Goal: Information Seeking & Learning: Learn about a topic

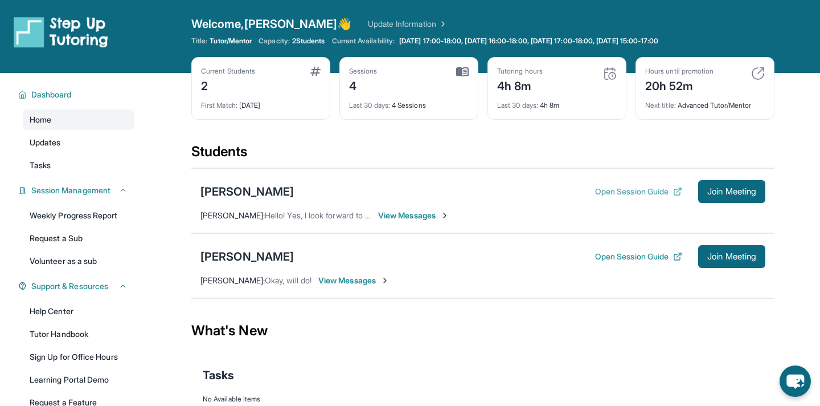
click at [627, 190] on button "Open Session Guide" at bounding box center [638, 191] width 87 height 11
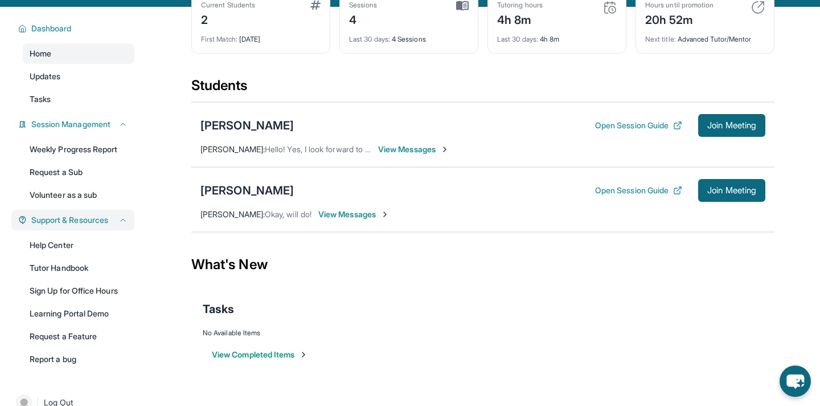
scroll to position [87, 0]
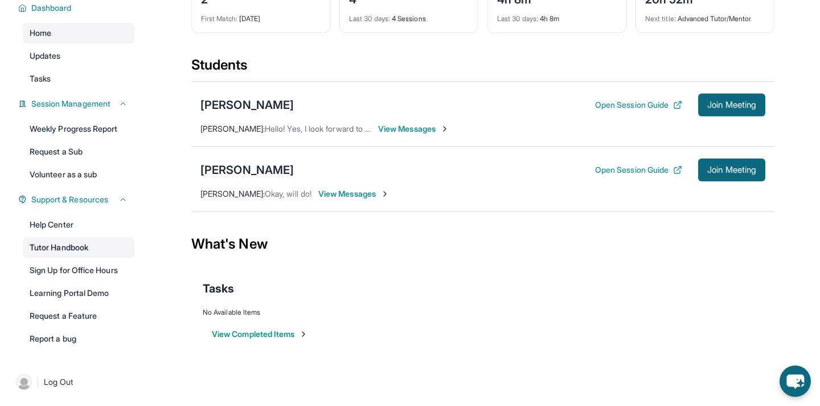
click at [82, 244] on link "Tutor Handbook" at bounding box center [79, 247] width 112 height 21
click at [264, 101] on div "[PERSON_NAME]" at bounding box center [247, 105] width 93 height 16
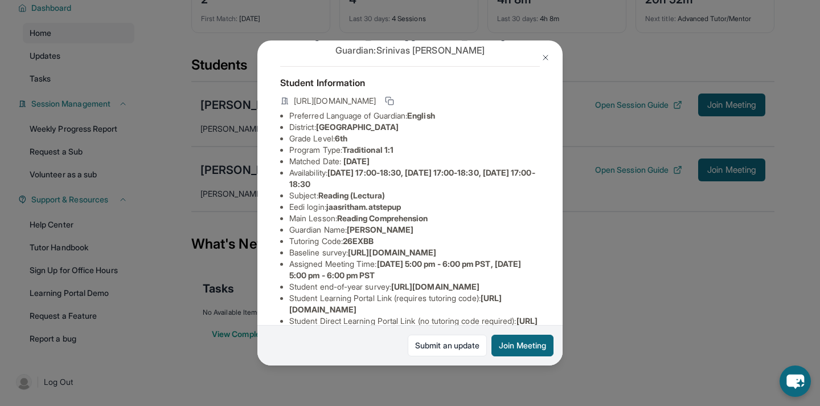
scroll to position [36, 0]
click at [366, 214] on span "Reading Comprehension" at bounding box center [382, 217] width 91 height 10
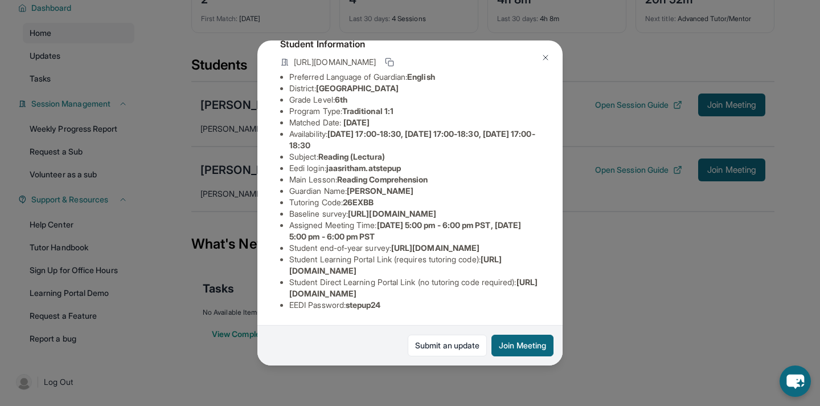
scroll to position [154, 0]
click at [330, 283] on li "Student Direct Learning Portal Link (no tutoring code required) : [URL][DOMAIN_…" at bounding box center [414, 287] width 251 height 23
click at [330, 271] on span "[URL][DOMAIN_NAME]" at bounding box center [395, 264] width 212 height 21
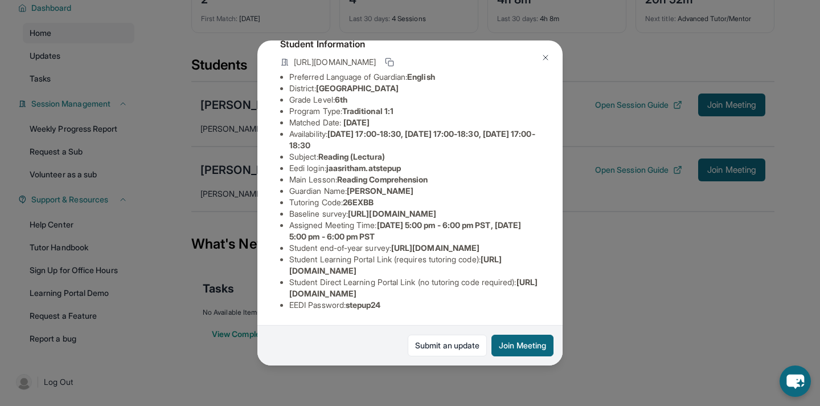
click at [391, 243] on span "[URL][DOMAIN_NAME]" at bounding box center [435, 248] width 88 height 10
click at [325, 219] on li "Assigned Meeting Time : [DATE] 5:00 pm - 6:00 pm PST, [DATE] 5:00 pm - 6:00 pm …" at bounding box center [414, 230] width 251 height 23
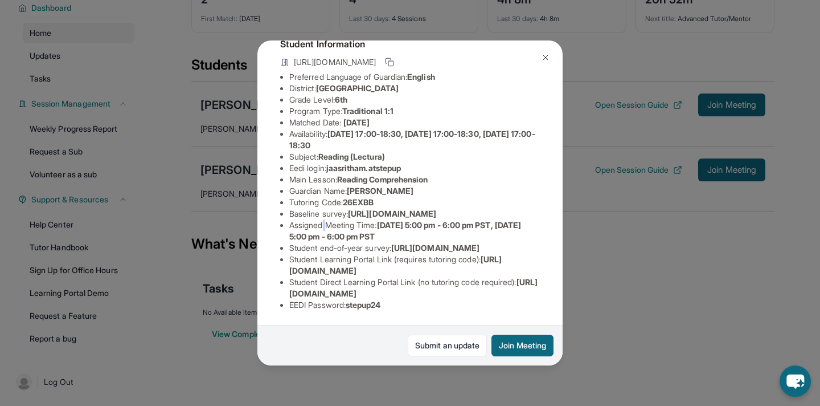
scroll to position [119, 0]
click at [316, 208] on li "Baseline survey : [URL][DOMAIN_NAME]" at bounding box center [414, 213] width 251 height 11
drag, startPoint x: 316, startPoint y: 175, endPoint x: 324, endPoint y: 175, distance: 7.4
click at [324, 208] on li "Baseline survey : [URL][DOMAIN_NAME]" at bounding box center [414, 213] width 251 height 11
click at [320, 197] on li "Tutoring Code : 26EXBB" at bounding box center [414, 202] width 251 height 11
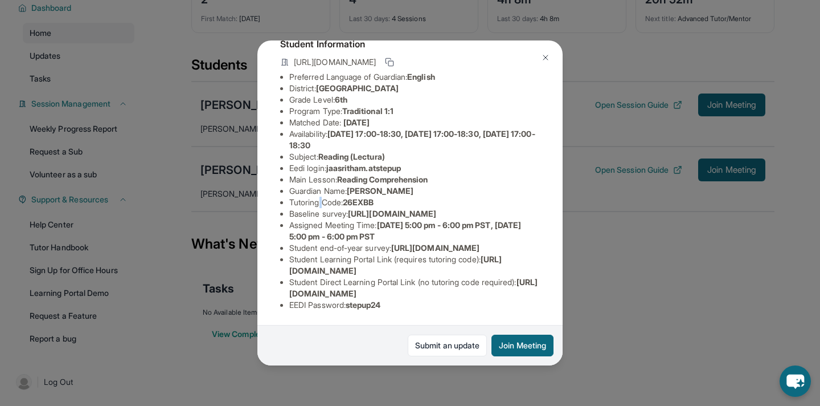
click at [320, 197] on li "Tutoring Code : 26EXBB" at bounding box center [414, 202] width 251 height 11
click at [309, 151] on li "Subject : Reading (Lectura)" at bounding box center [414, 156] width 251 height 11
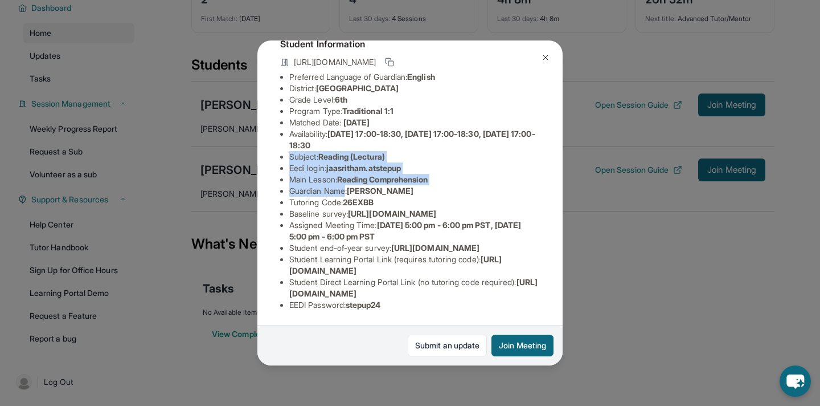
drag, startPoint x: 309, startPoint y: 136, endPoint x: 333, endPoint y: 173, distance: 44.1
click at [333, 173] on ul "Preferred Language of Guardian: English District: [GEOGRAPHIC_DATA] Grade Level…" at bounding box center [410, 190] width 260 height 239
click at [550, 58] on img at bounding box center [545, 57] width 9 height 9
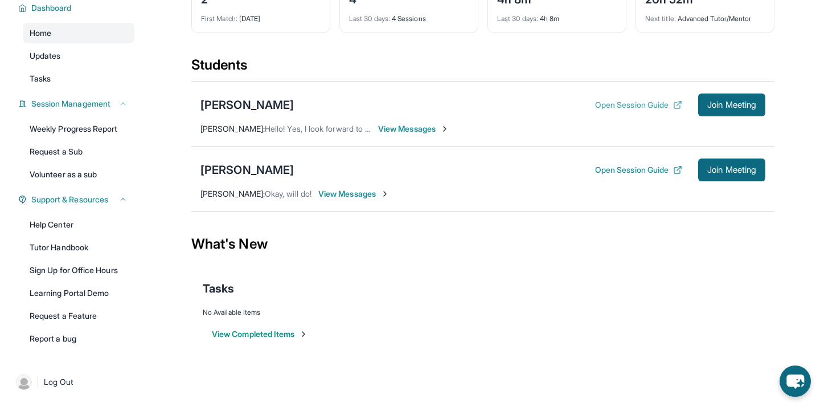
click at [628, 100] on button "Open Session Guide" at bounding box center [638, 104] width 87 height 11
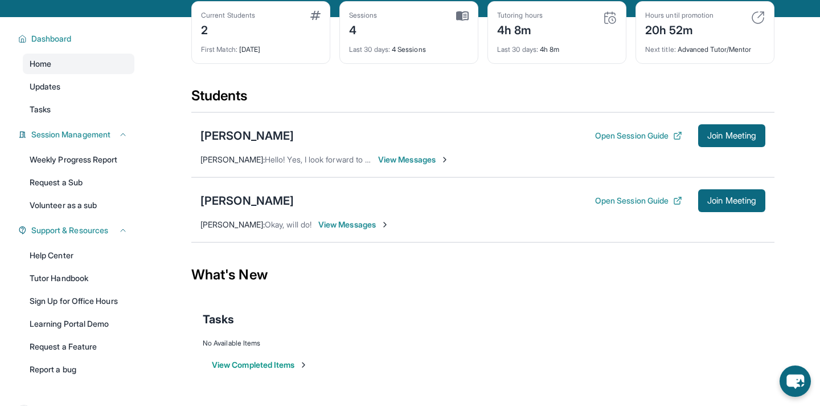
scroll to position [54, 0]
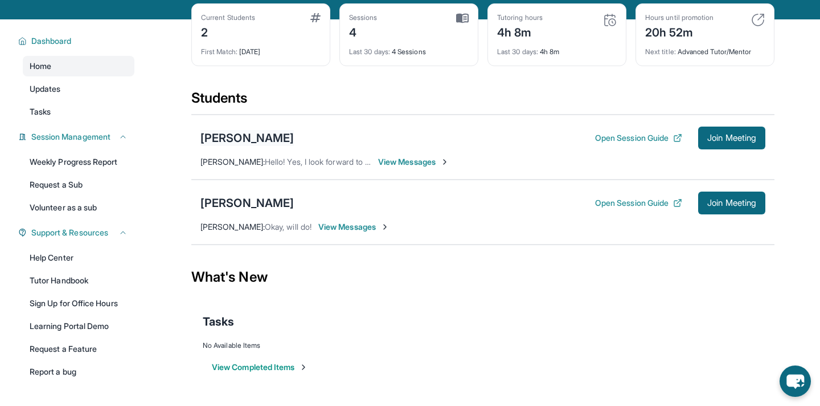
click at [289, 138] on div "[PERSON_NAME]" at bounding box center [247, 138] width 93 height 16
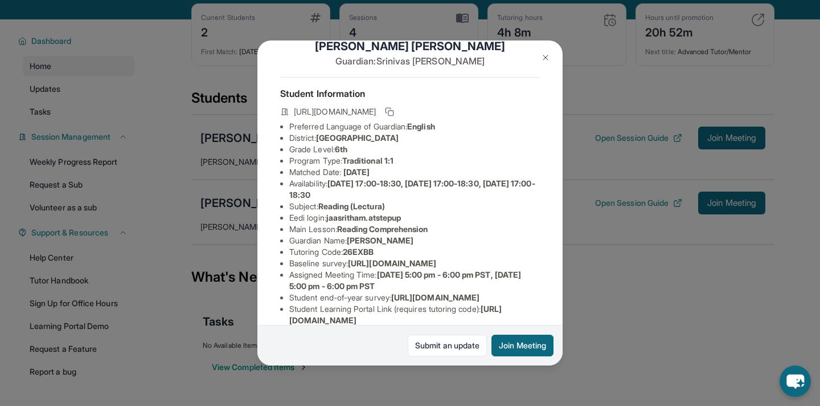
scroll to position [27, 0]
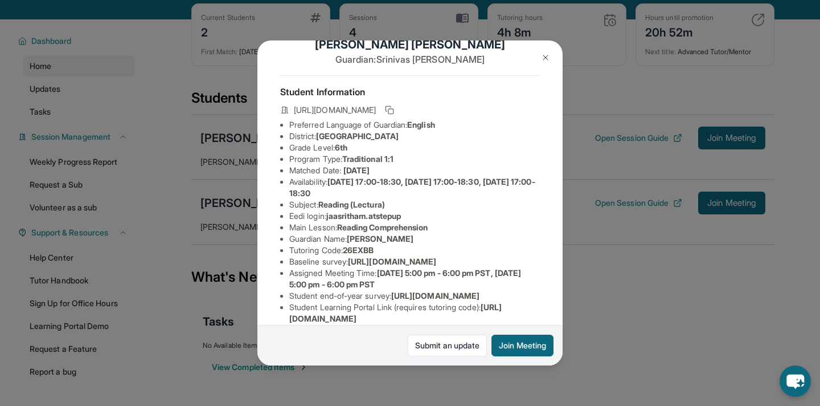
click at [355, 216] on span "jaasritham.atstepup" at bounding box center [363, 216] width 75 height 10
drag, startPoint x: 355, startPoint y: 216, endPoint x: 395, endPoint y: 215, distance: 40.5
click at [395, 215] on span "jaasritham.atstepup" at bounding box center [363, 216] width 75 height 10
copy span "jaasritham.atstepup"
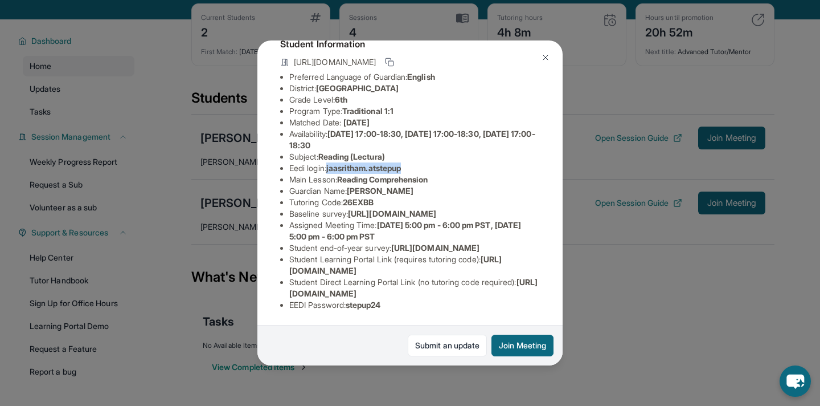
scroll to position [95, 1]
click at [348, 208] on span "[URL][DOMAIN_NAME]" at bounding box center [392, 213] width 88 height 10
drag, startPoint x: 295, startPoint y: 206, endPoint x: 537, endPoint y: 225, distance: 242.3
click at [436, 218] on span "[URL][DOMAIN_NAME]" at bounding box center [392, 213] width 88 height 10
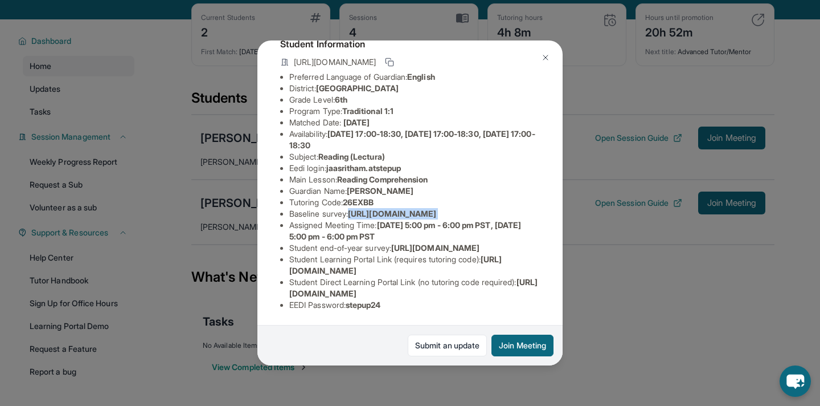
copy span "[URL][DOMAIN_NAME]"
click at [299, 271] on span "[URL][DOMAIN_NAME]" at bounding box center [395, 264] width 212 height 21
drag, startPoint x: 299, startPoint y: 271, endPoint x: 461, endPoint y: 270, distance: 161.8
click at [461, 270] on span "[URL][DOMAIN_NAME]" at bounding box center [395, 264] width 212 height 21
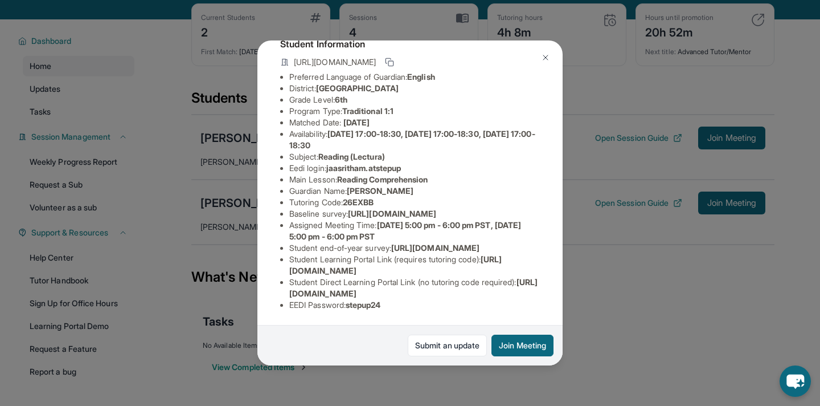
scroll to position [0, 0]
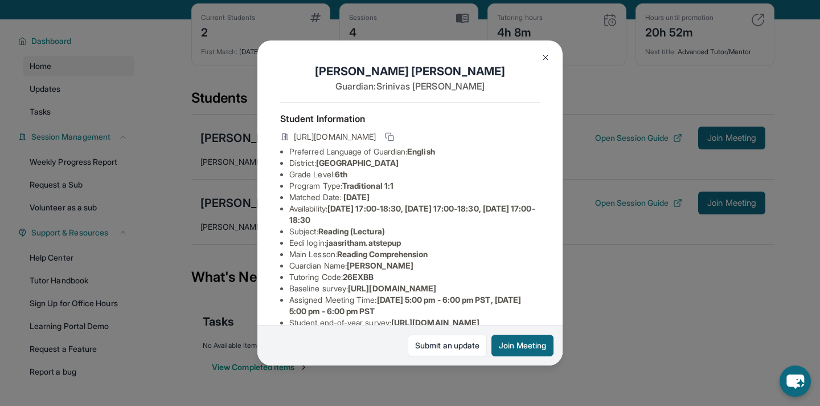
click at [544, 59] on img at bounding box center [545, 57] width 9 height 9
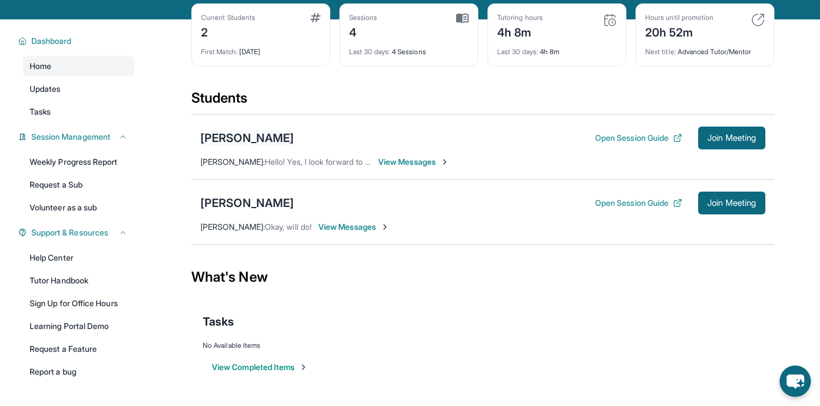
click at [281, 140] on div "[PERSON_NAME]" at bounding box center [247, 138] width 93 height 16
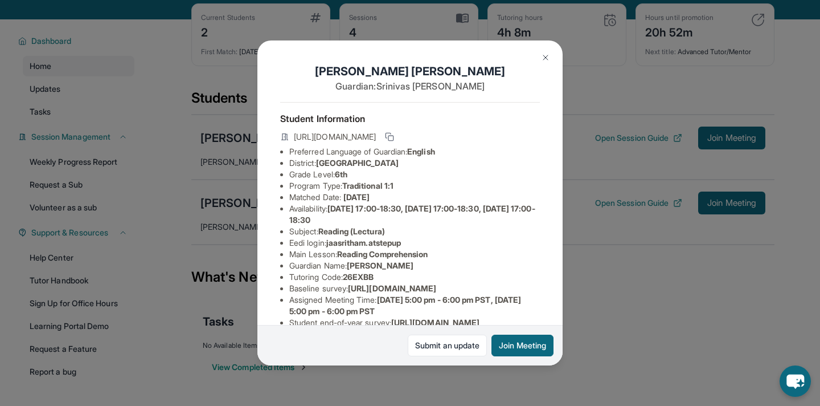
click at [345, 243] on span "jaasritham.atstepup" at bounding box center [363, 243] width 75 height 10
copy span "jaasritham.atstepup"
drag, startPoint x: 345, startPoint y: 243, endPoint x: 398, endPoint y: 243, distance: 53.0
click at [398, 243] on span "jaasritham.atstepup" at bounding box center [363, 243] width 75 height 10
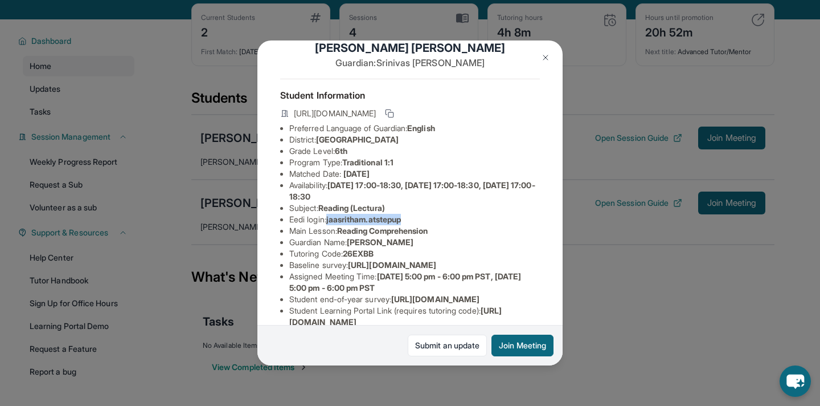
scroll to position [26, 0]
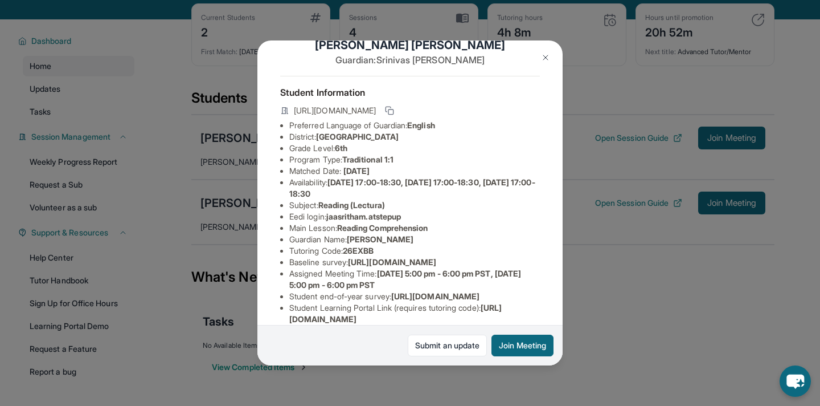
click at [502, 164] on li "Program Type: Traditional 1:1" at bounding box center [414, 159] width 251 height 11
click at [234, 128] on div "[PERSON_NAME] Guardian: [PERSON_NAME] Student Information [URL][DOMAIN_NAME] Pr…" at bounding box center [410, 203] width 820 height 406
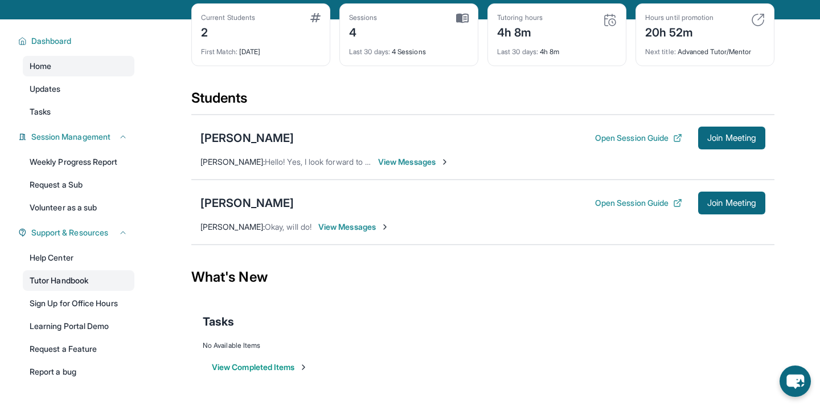
click at [67, 282] on link "Tutor Handbook" at bounding box center [79, 280] width 112 height 21
click at [716, 135] on span "Join Meeting" at bounding box center [731, 137] width 49 height 7
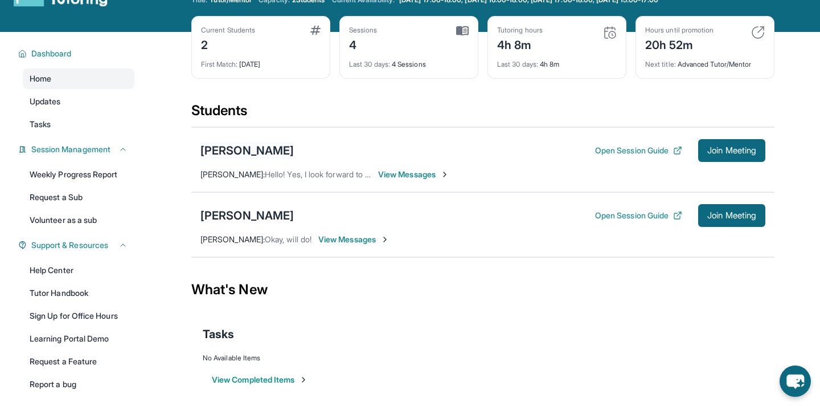
click at [272, 153] on div "[PERSON_NAME]" at bounding box center [247, 150] width 93 height 16
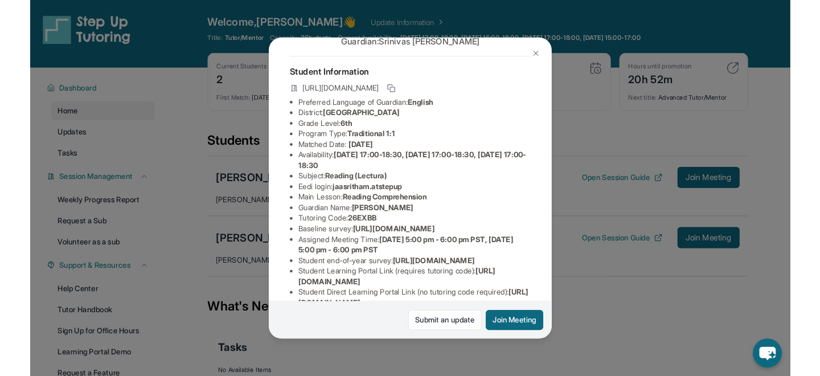
scroll to position [0, 0]
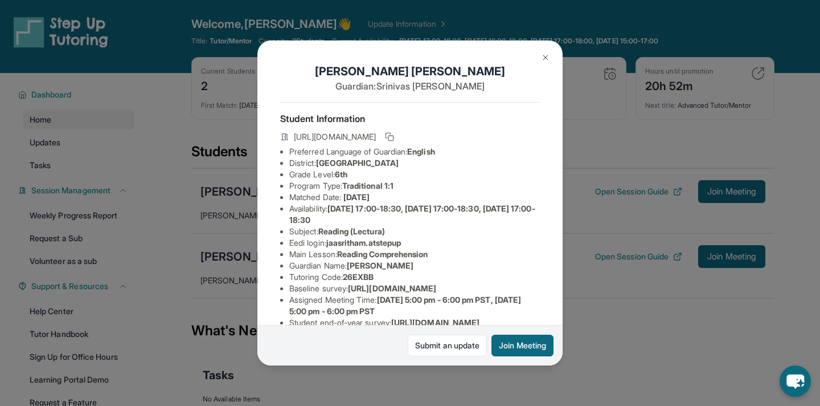
click at [544, 57] on img at bounding box center [545, 57] width 9 height 9
